Goal: Navigation & Orientation: Find specific page/section

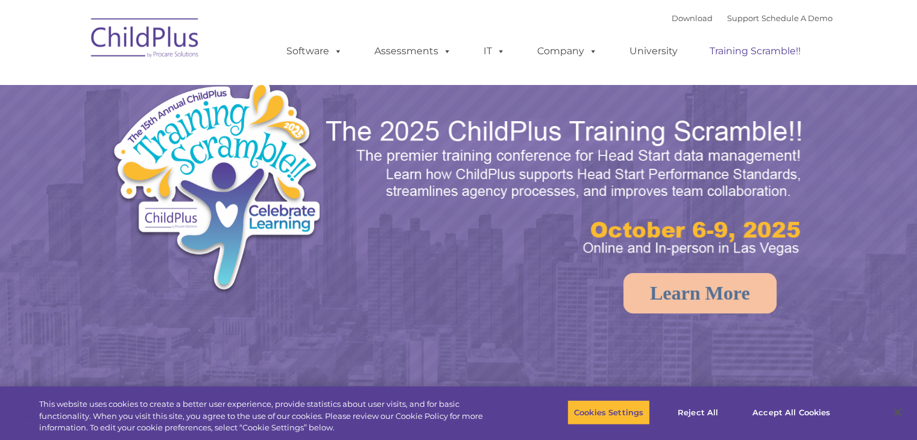
select select "MEDIUM"
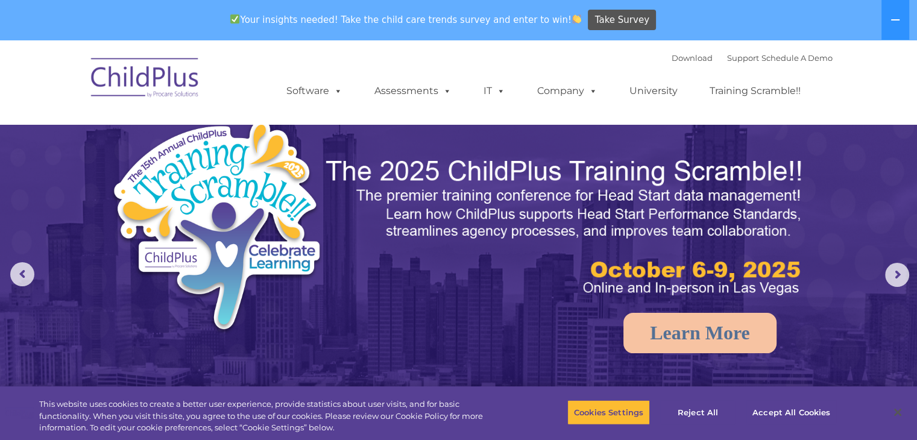
click at [173, 83] on img at bounding box center [145, 79] width 121 height 60
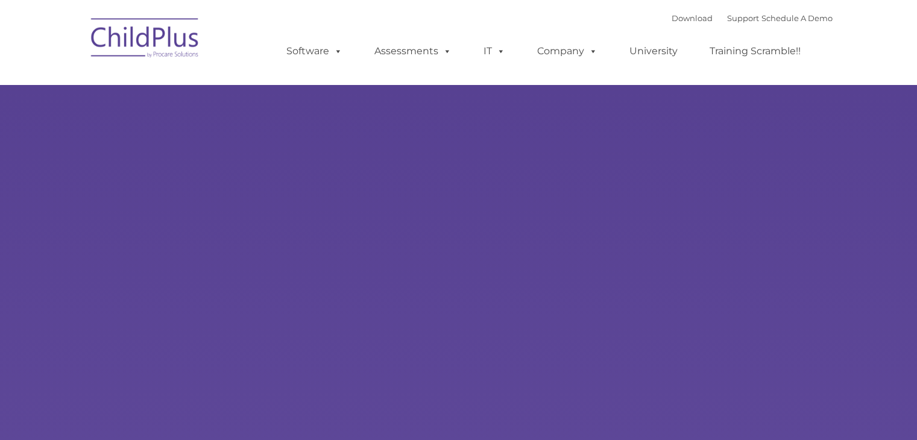
type input ""
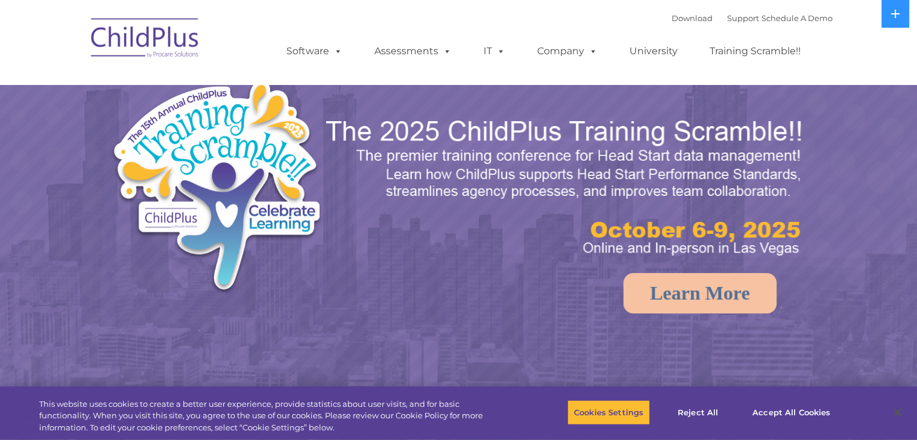
select select "MEDIUM"
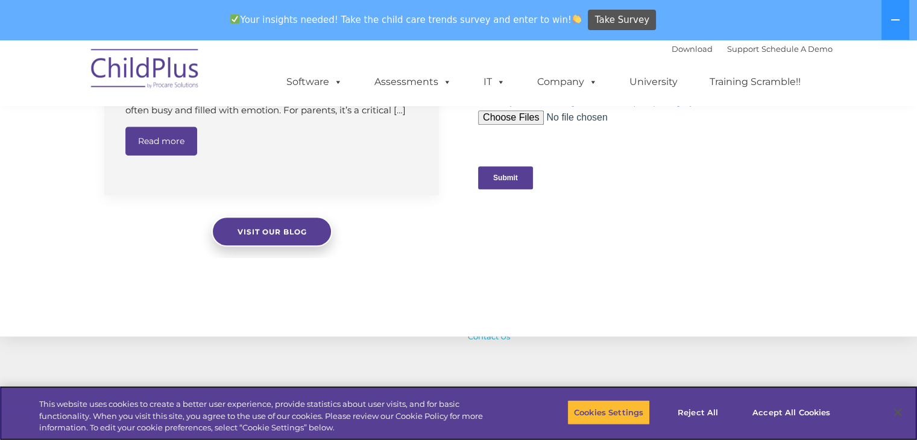
scroll to position [1245, 0]
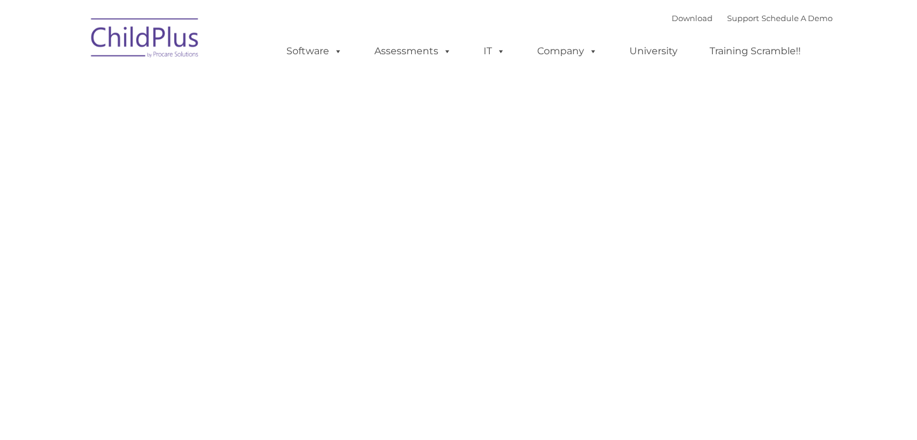
type input ""
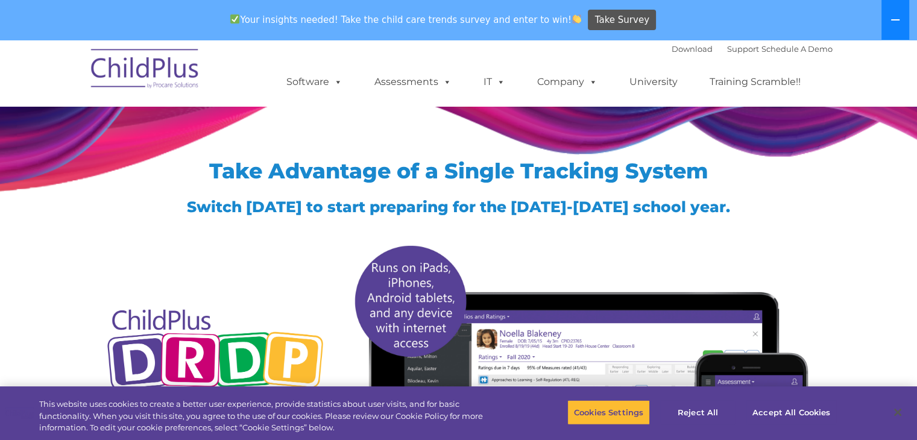
click at [885, 17] on button at bounding box center [895, 20] width 28 height 40
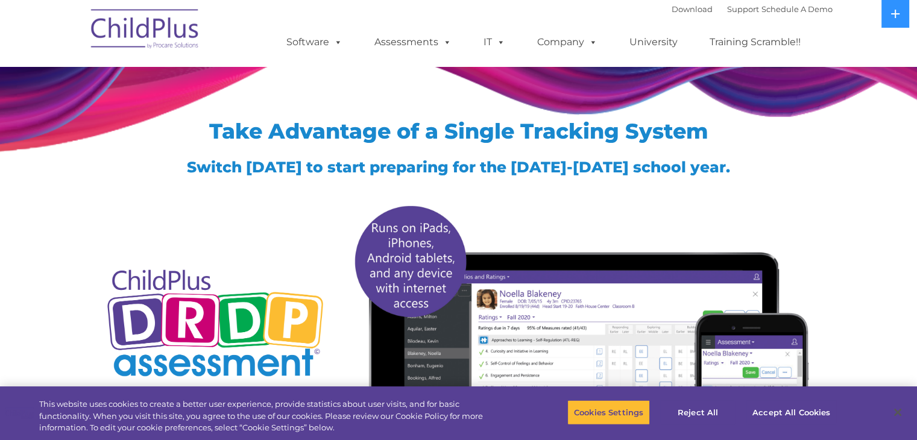
click at [166, 39] on img at bounding box center [145, 31] width 121 height 60
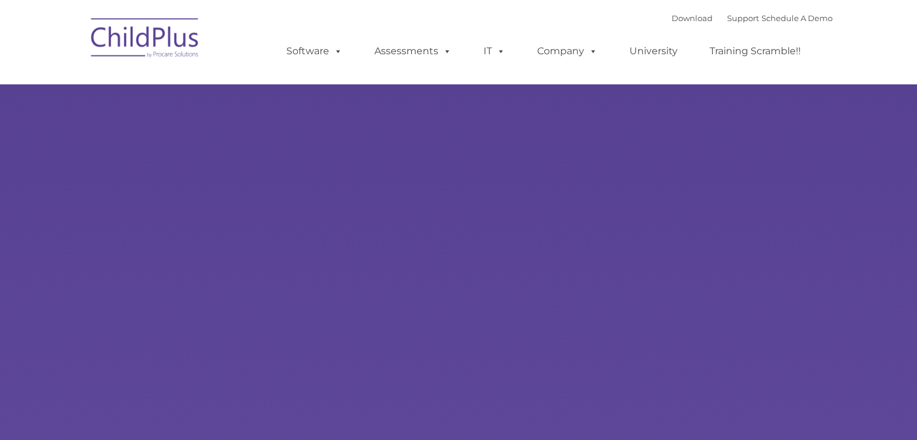
type input ""
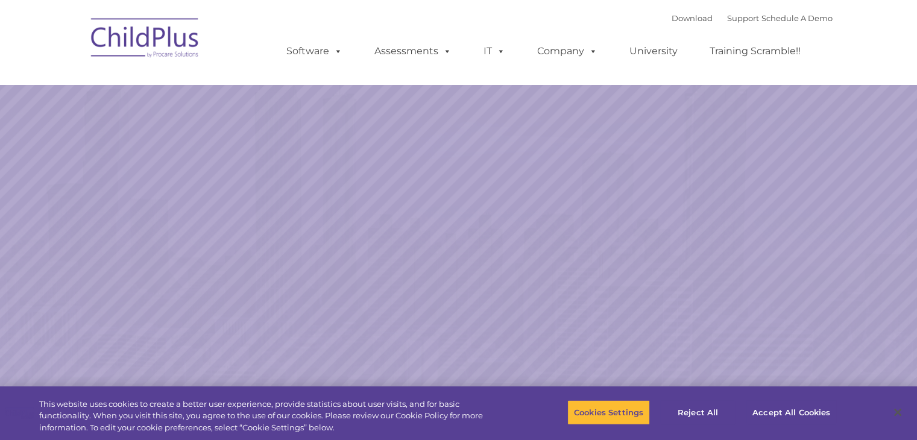
select select "MEDIUM"
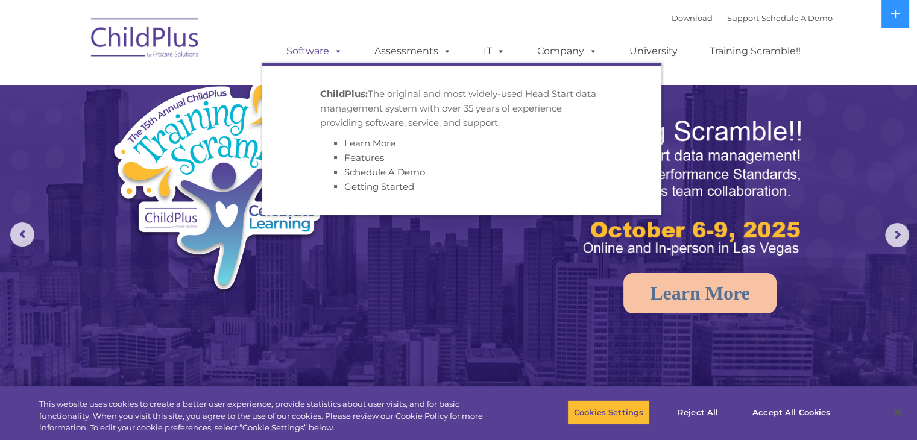
click at [318, 48] on link "Software" at bounding box center [314, 51] width 80 height 24
